Goal: Task Accomplishment & Management: Manage account settings

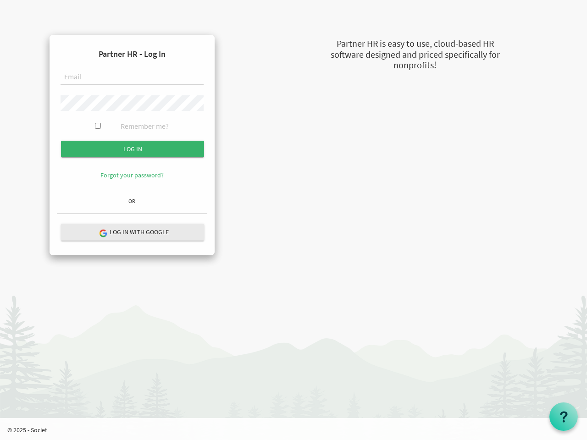
click at [132, 118] on form "Partner HR - Log In Remember me? Log in" at bounding box center [132, 117] width 150 height 151
click at [133, 149] on input "Log in" at bounding box center [132, 149] width 143 height 17
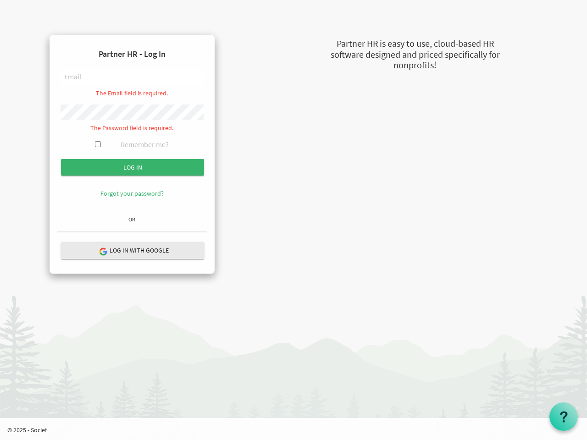
click at [133, 232] on hr at bounding box center [132, 232] width 150 height 1
click at [564, 417] on use at bounding box center [563, 417] width 7 height 11
